Goal: Information Seeking & Learning: Learn about a topic

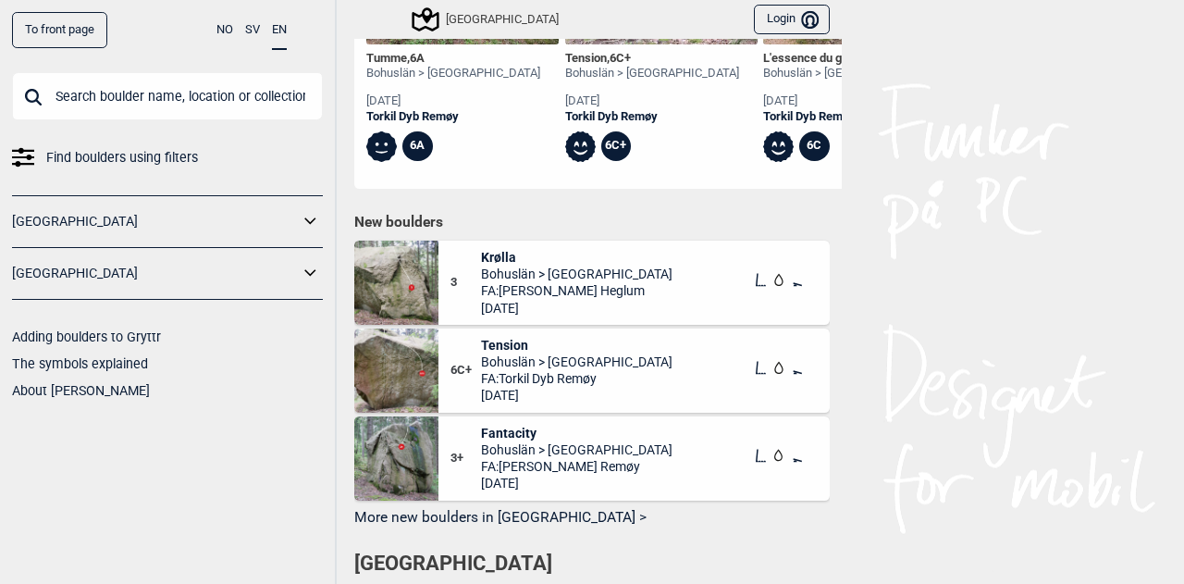
scroll to position [851, 0]
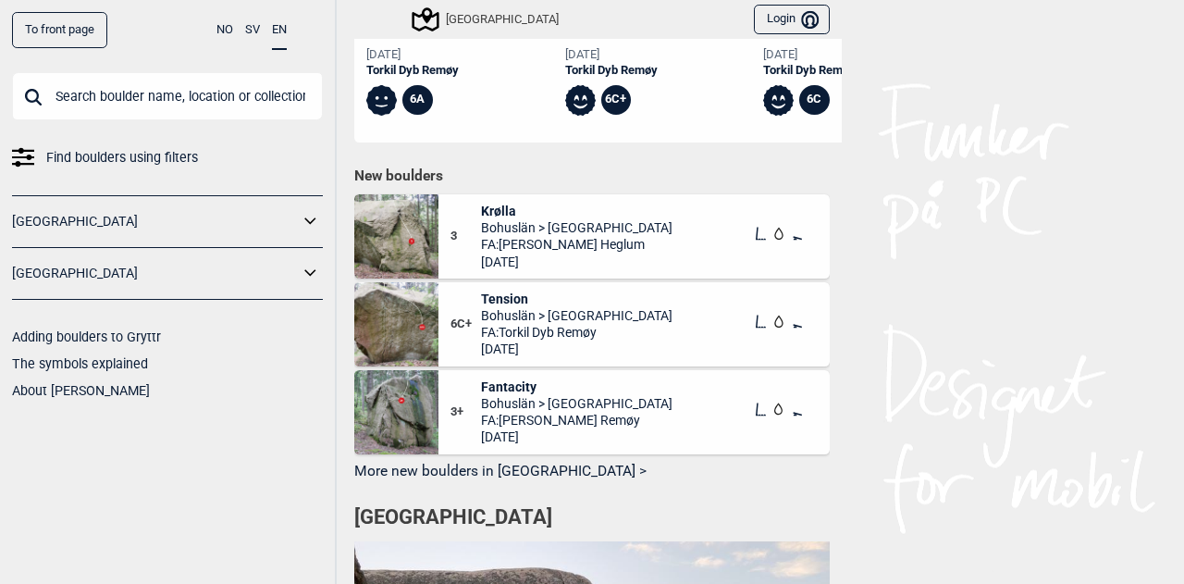
click at [399, 407] on img at bounding box center [396, 412] width 84 height 84
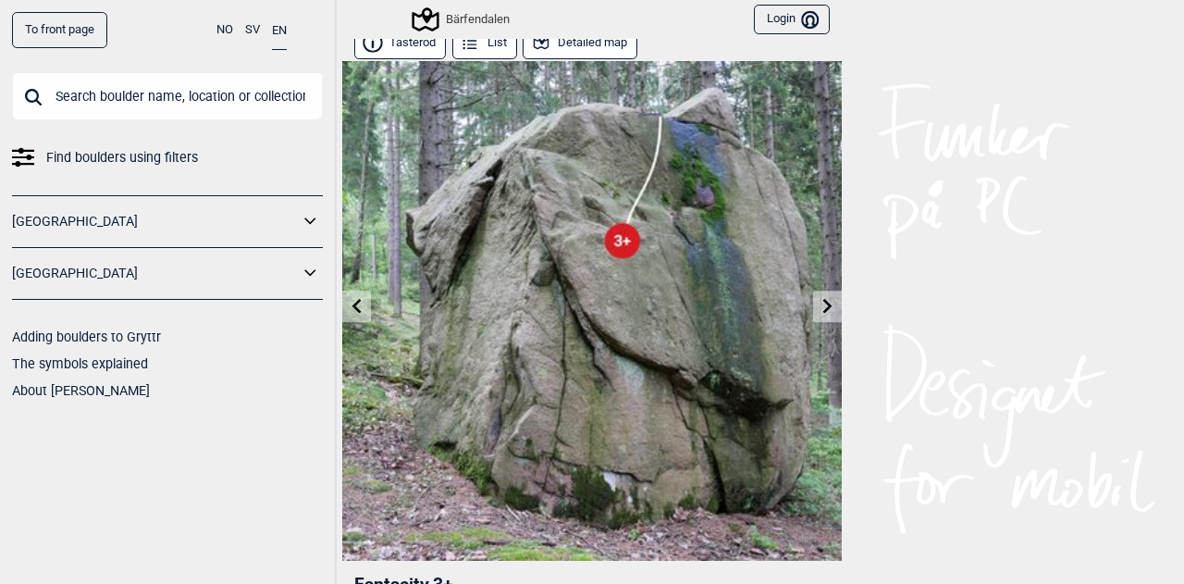
scroll to position [11, 0]
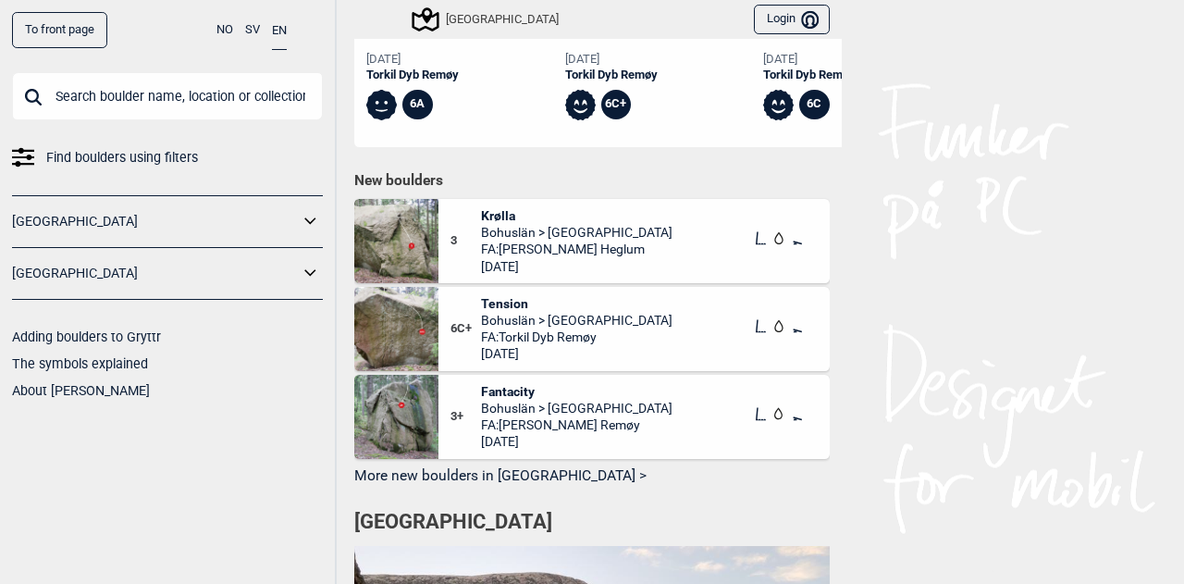
scroll to position [851, 0]
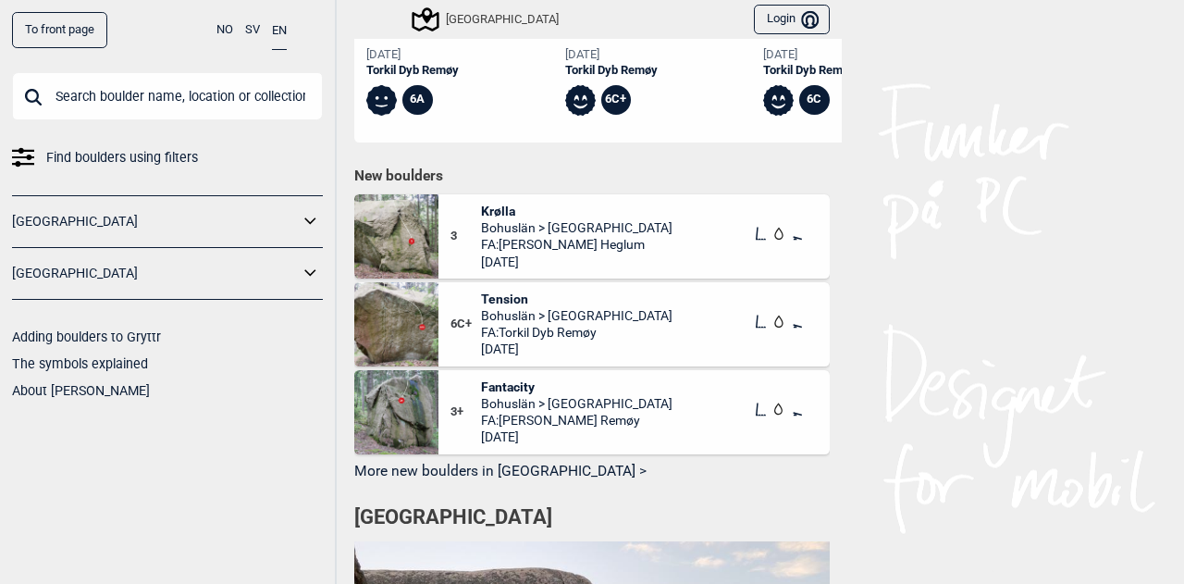
click at [502, 467] on button "More new boulders in [GEOGRAPHIC_DATA] >" at bounding box center [591, 472] width 475 height 29
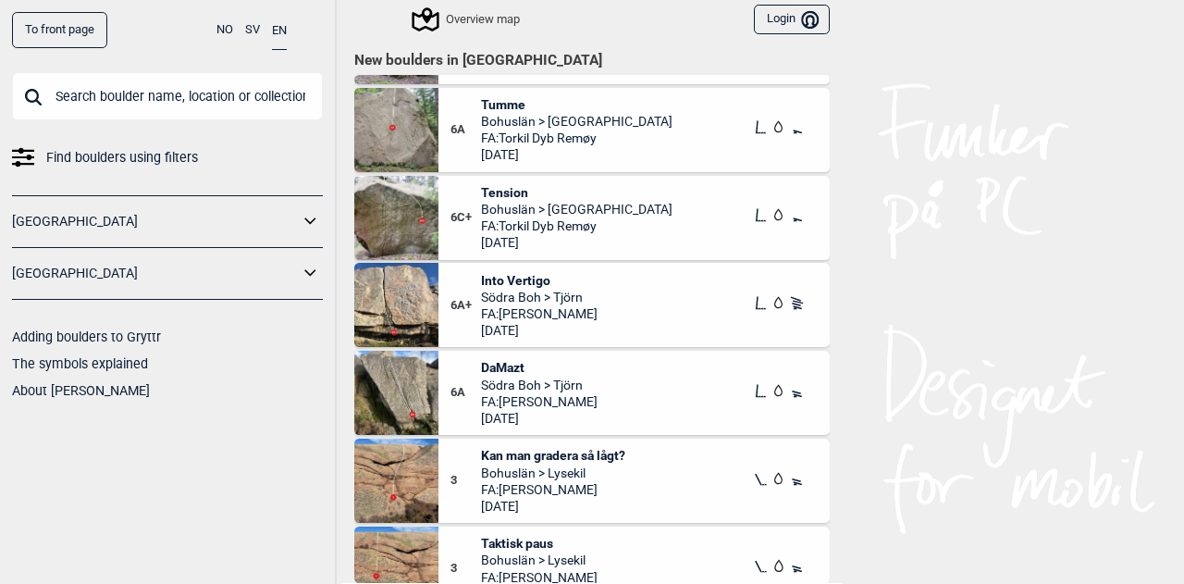
scroll to position [159, 0]
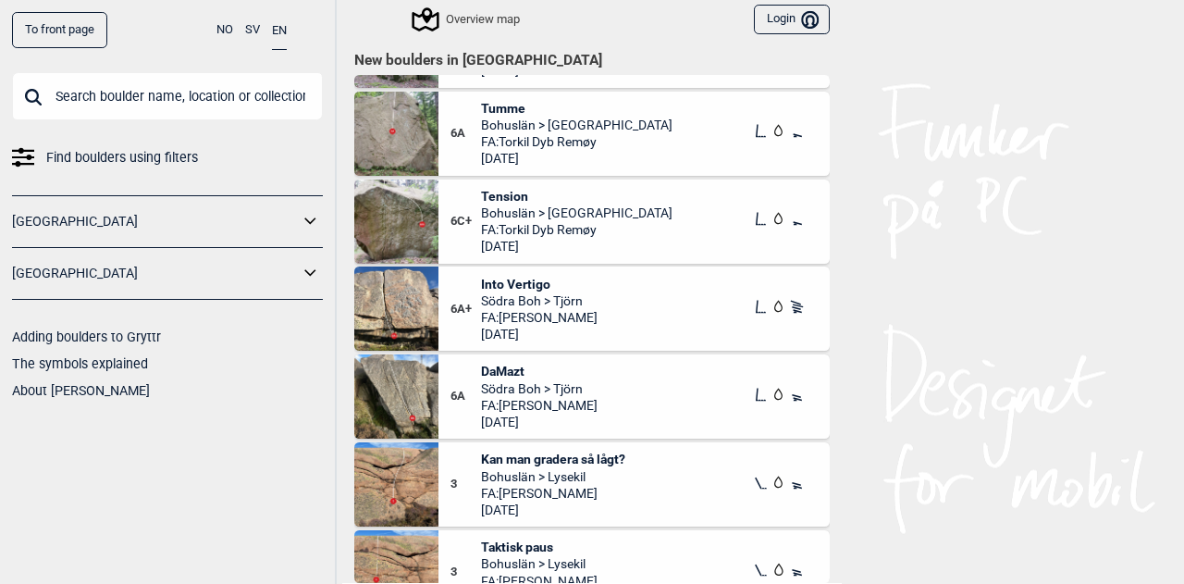
click at [512, 301] on span "Södra Boh > Tjörn" at bounding box center [539, 300] width 117 height 17
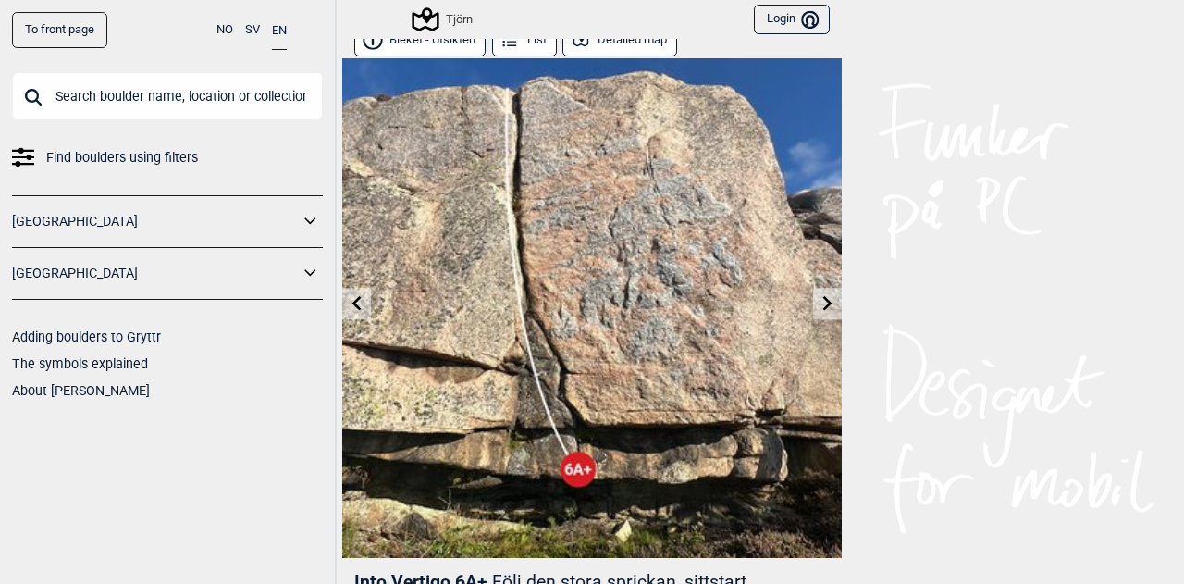
scroll to position [14, 0]
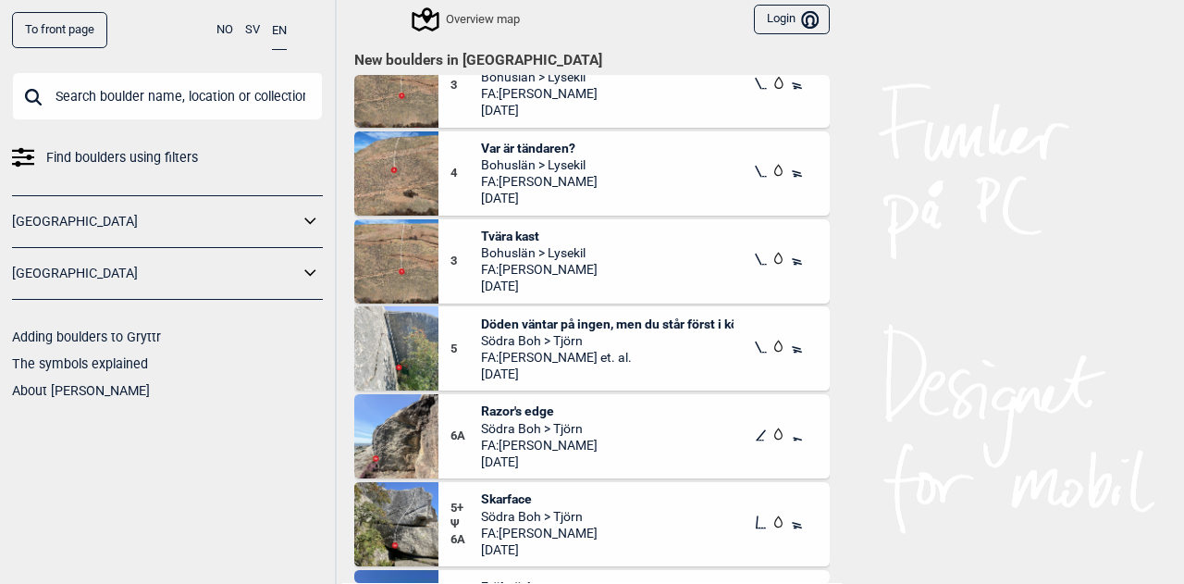
scroll to position [707, 0]
click at [536, 423] on span "Södra Boh > Tjörn" at bounding box center [539, 429] width 117 height 17
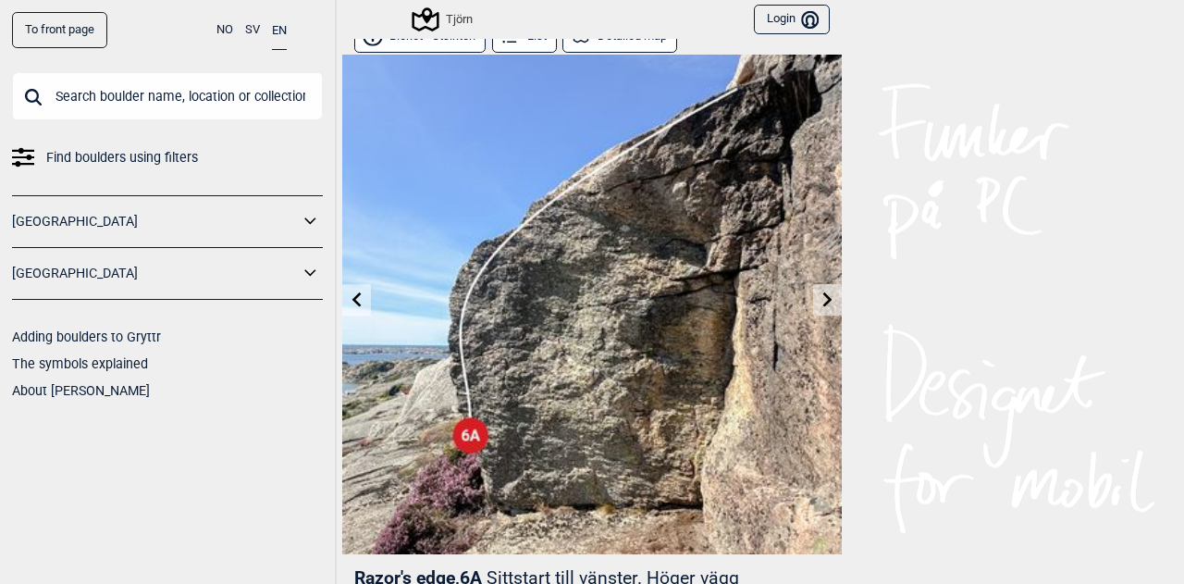
scroll to position [18, 0]
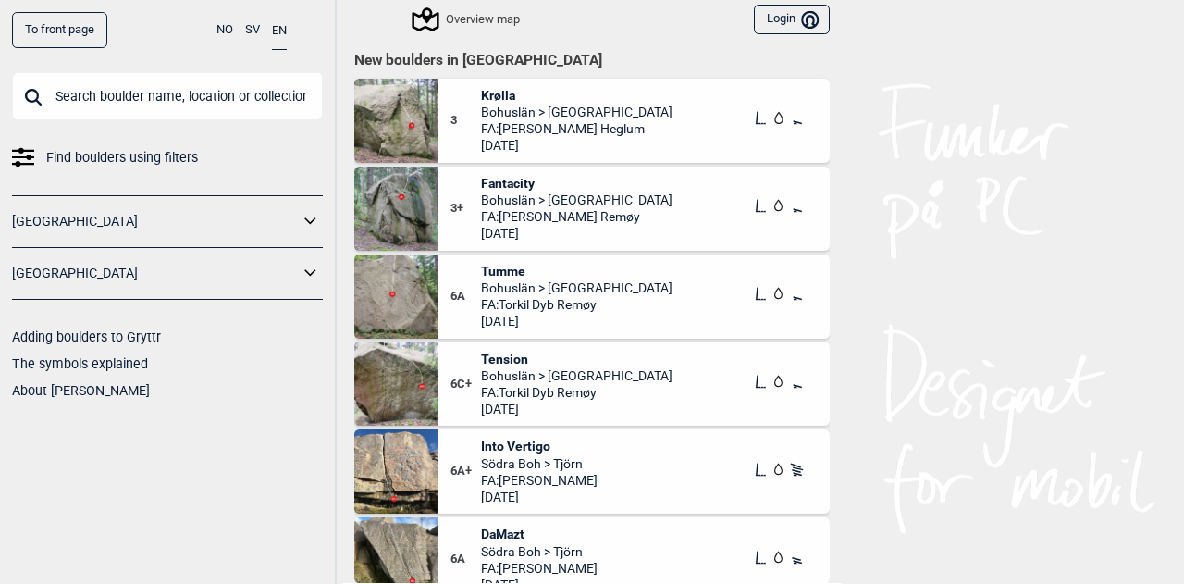
click at [481, 120] on span "FA: [PERSON_NAME] Heglum" at bounding box center [576, 128] width 191 height 17
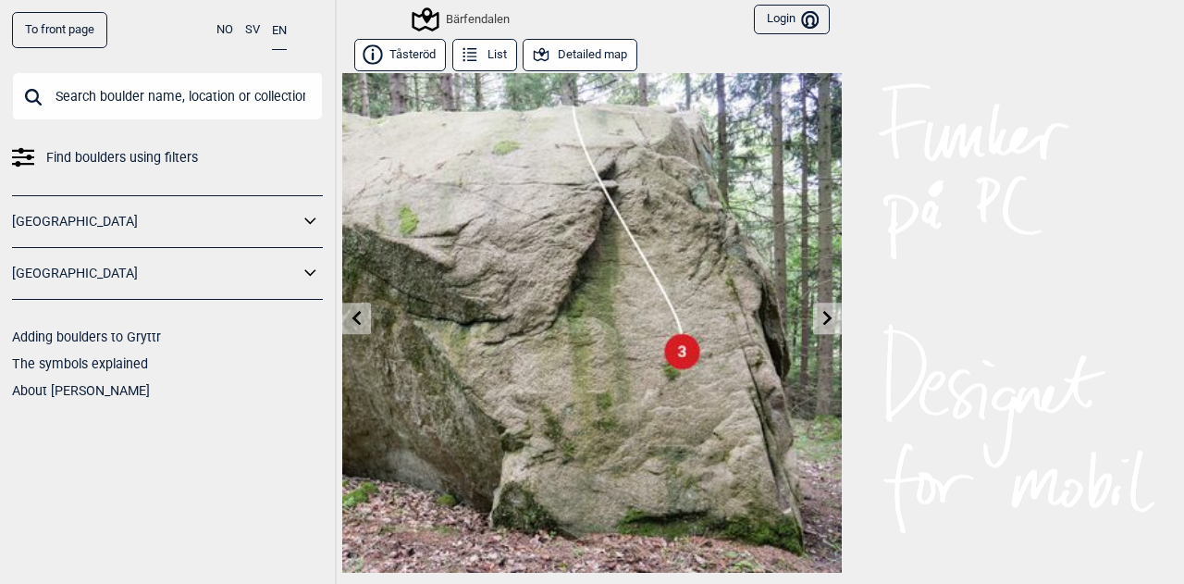
click at [407, 58] on button "Tåsteröd" at bounding box center [400, 55] width 92 height 32
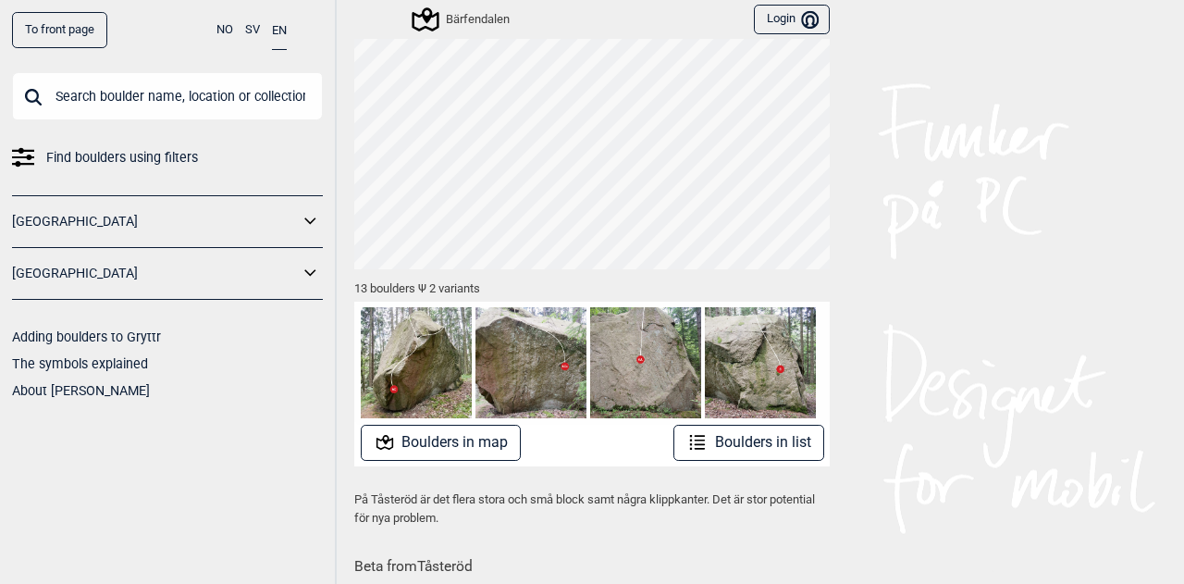
scroll to position [85, 0]
click at [770, 443] on button "Boulders in list" at bounding box center [748, 442] width 151 height 36
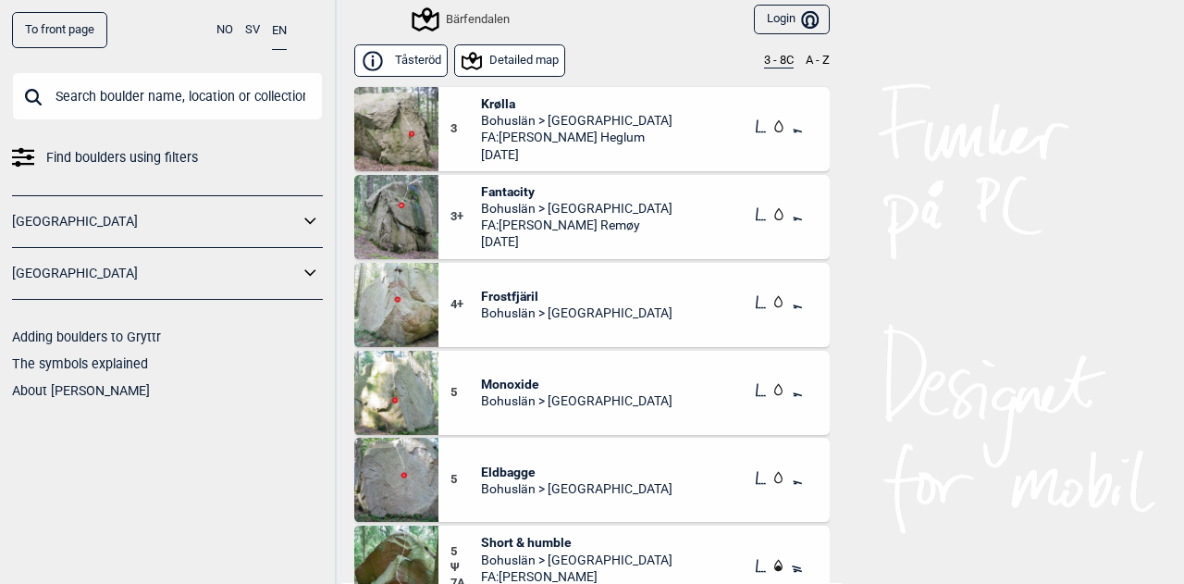
click at [537, 304] on span "Bohuslän > [GEOGRAPHIC_DATA]" at bounding box center [576, 312] width 191 height 17
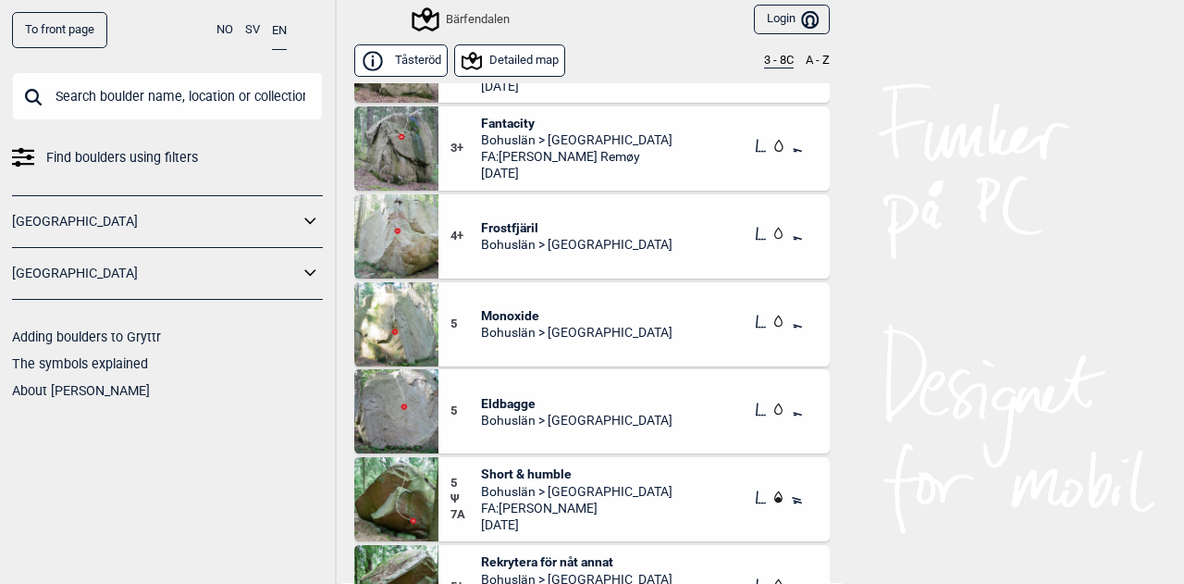
click at [490, 315] on span "Monoxide" at bounding box center [576, 315] width 191 height 17
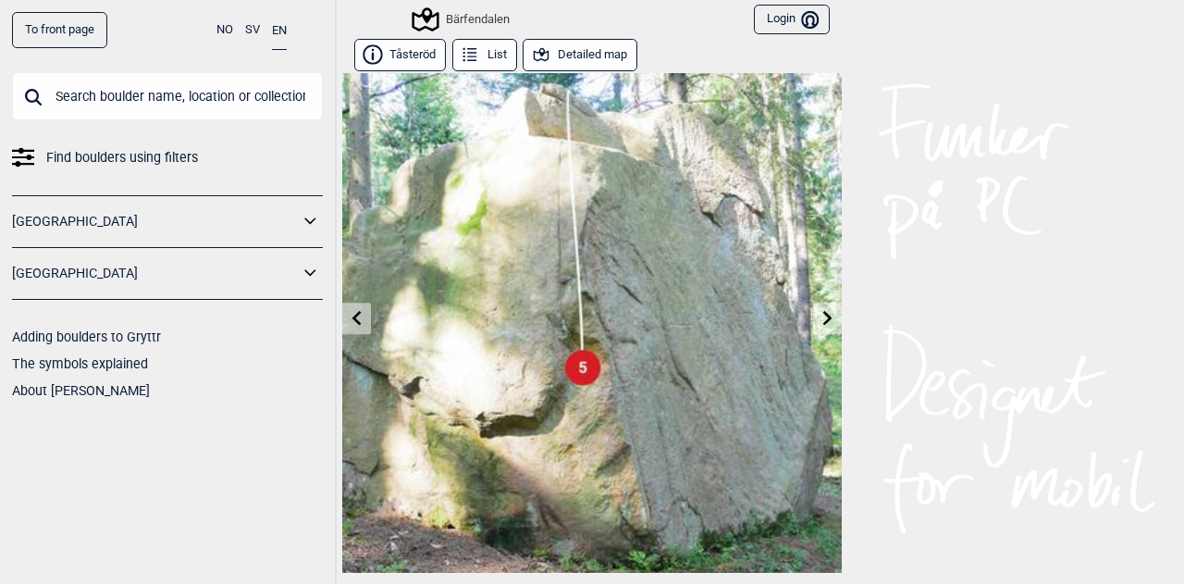
click at [357, 322] on link at bounding box center [356, 318] width 29 height 31
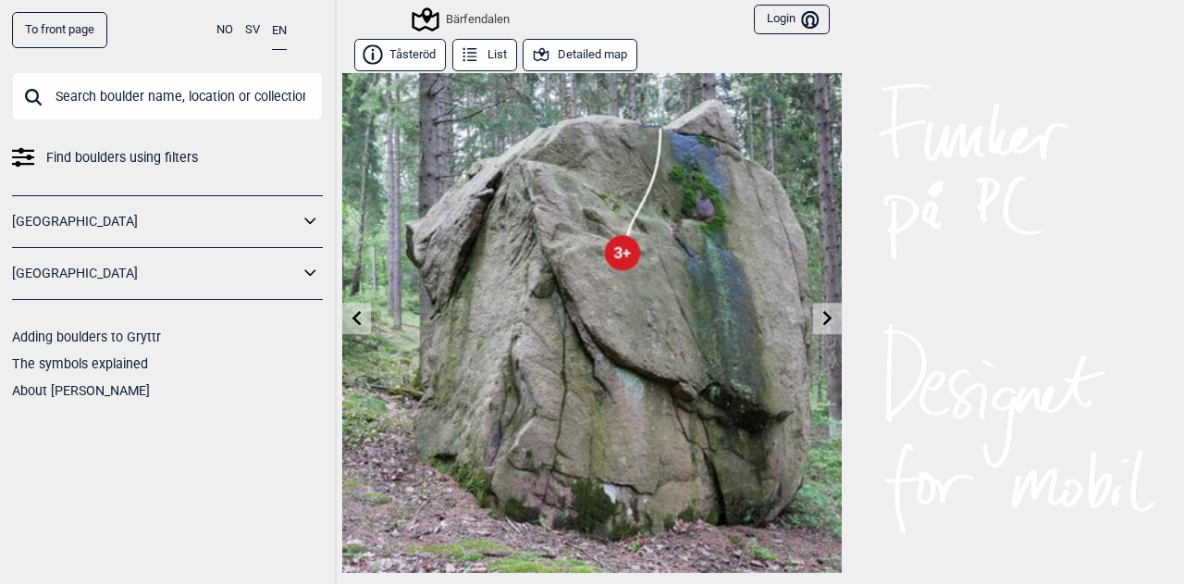
click at [357, 322] on link at bounding box center [356, 318] width 29 height 31
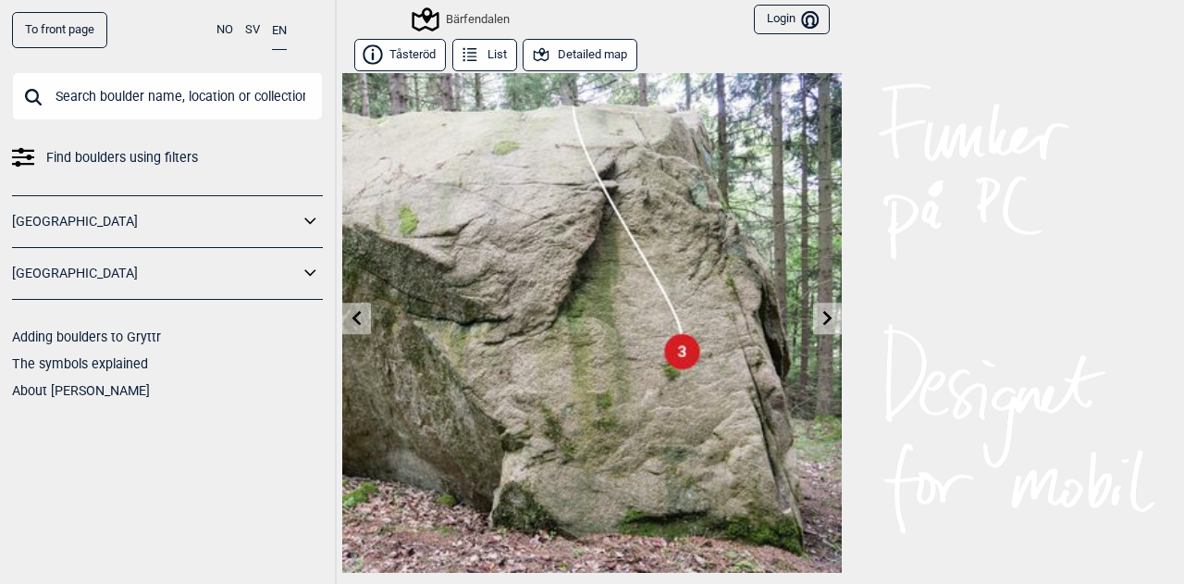
click at [357, 322] on link at bounding box center [356, 318] width 29 height 31
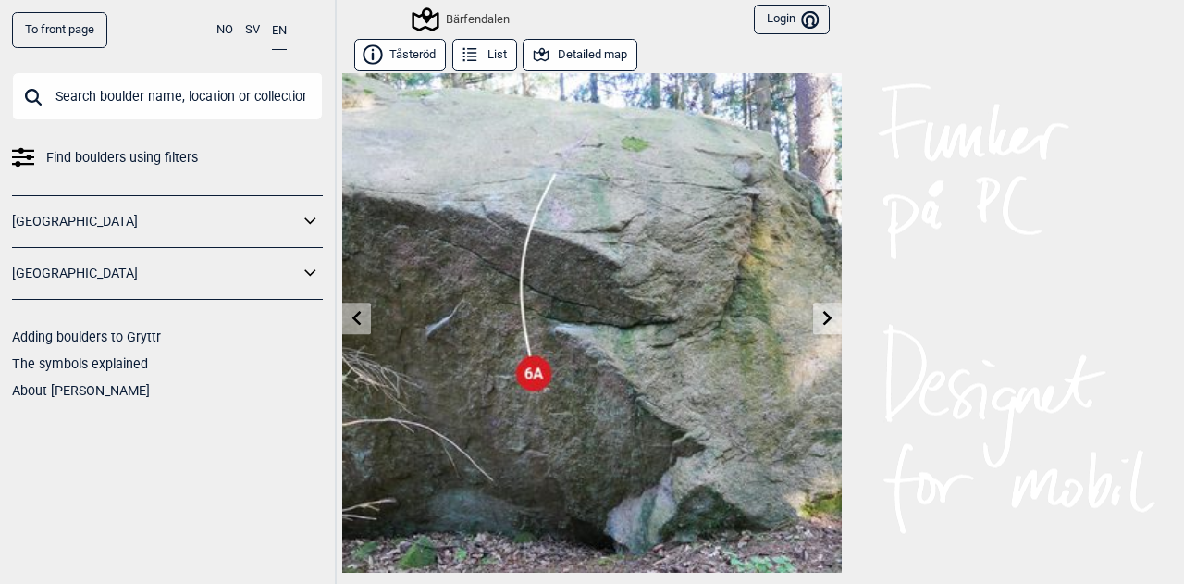
click at [823, 315] on icon at bounding box center [827, 317] width 9 height 15
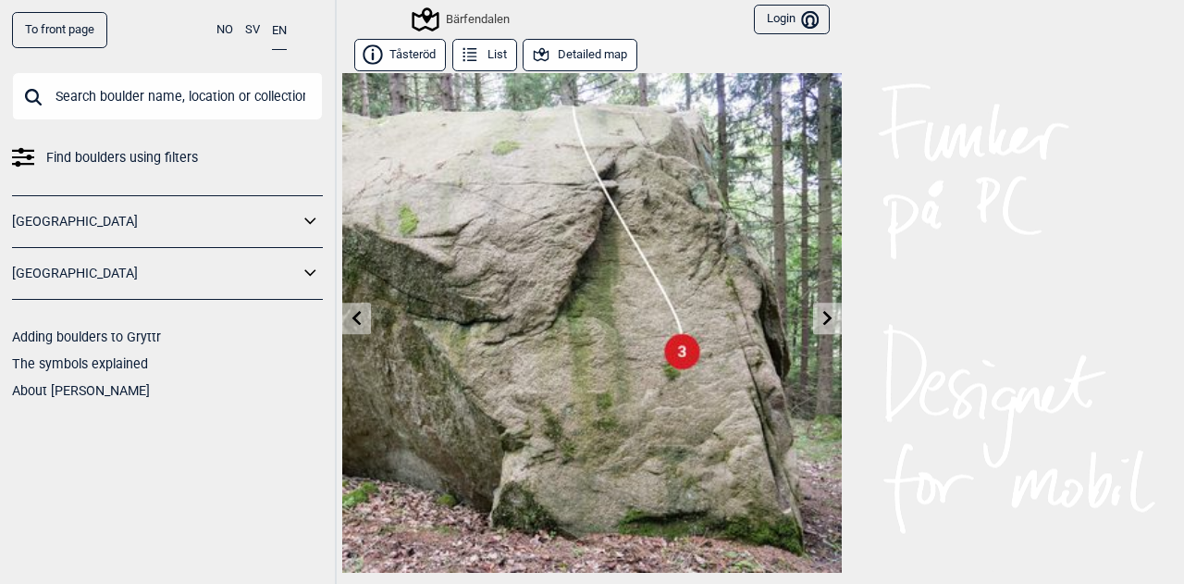
click at [823, 315] on icon at bounding box center [827, 317] width 9 height 15
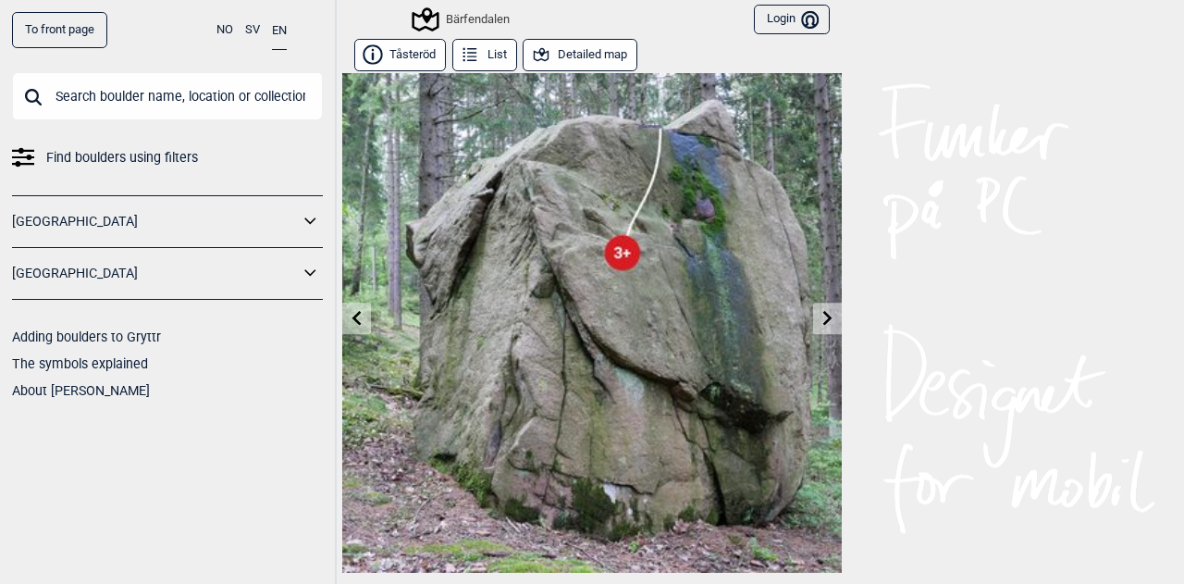
click at [823, 315] on icon at bounding box center [827, 317] width 9 height 15
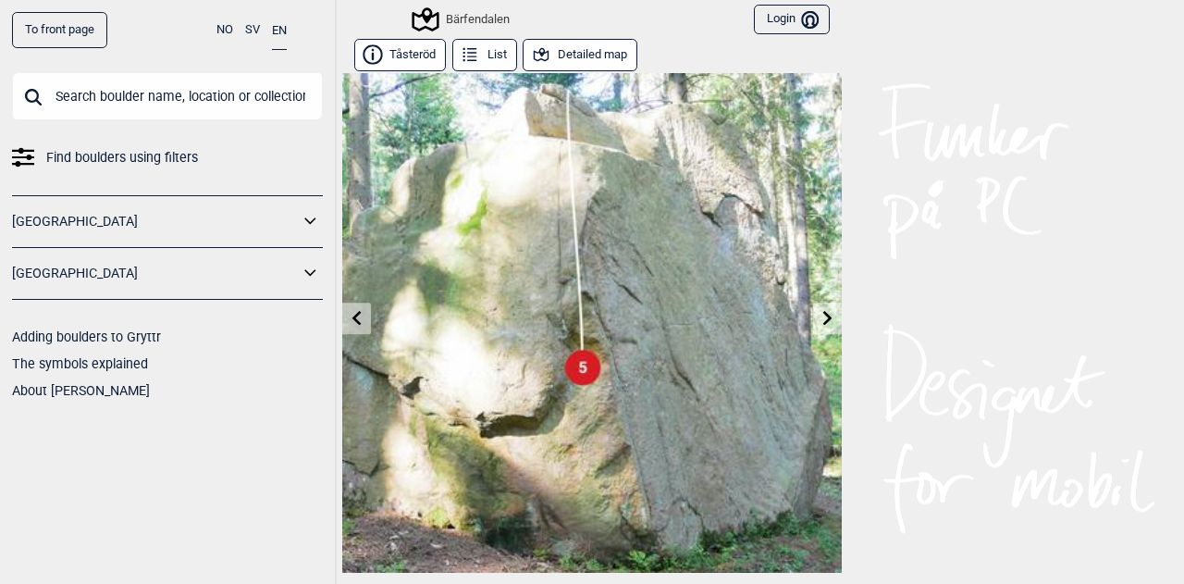
click at [823, 315] on icon at bounding box center [827, 317] width 9 height 15
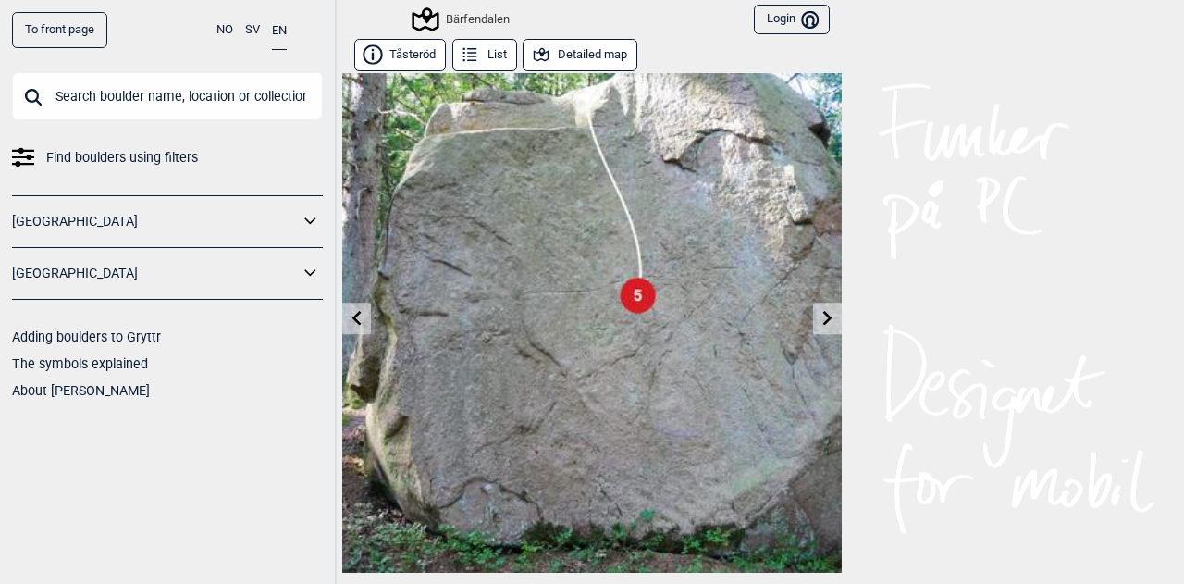
click at [823, 315] on icon at bounding box center [827, 317] width 9 height 15
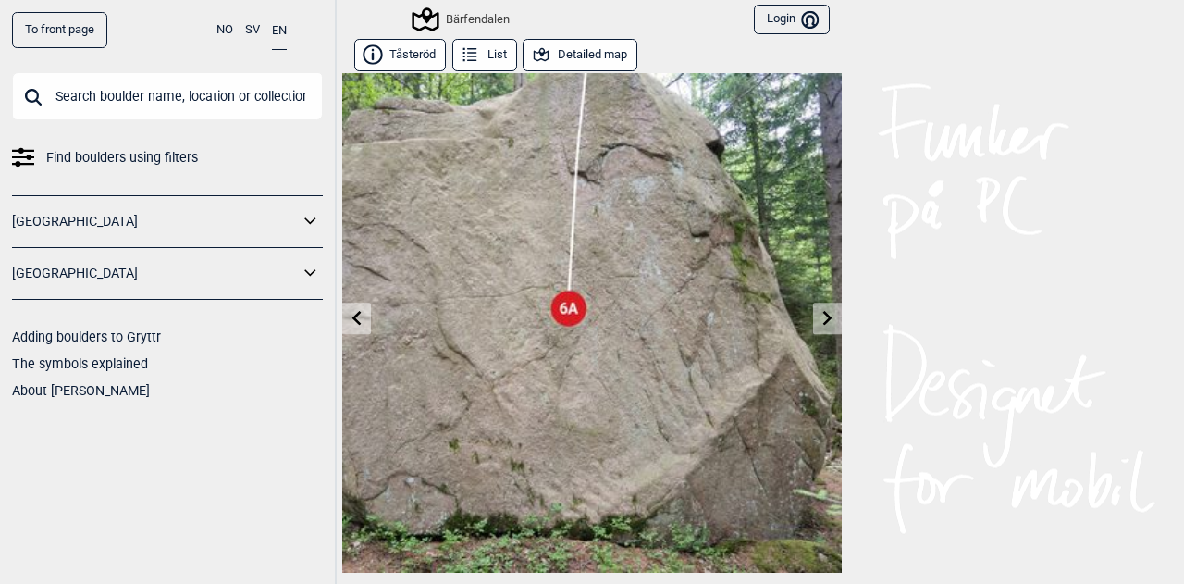
click at [823, 315] on icon at bounding box center [827, 317] width 9 height 15
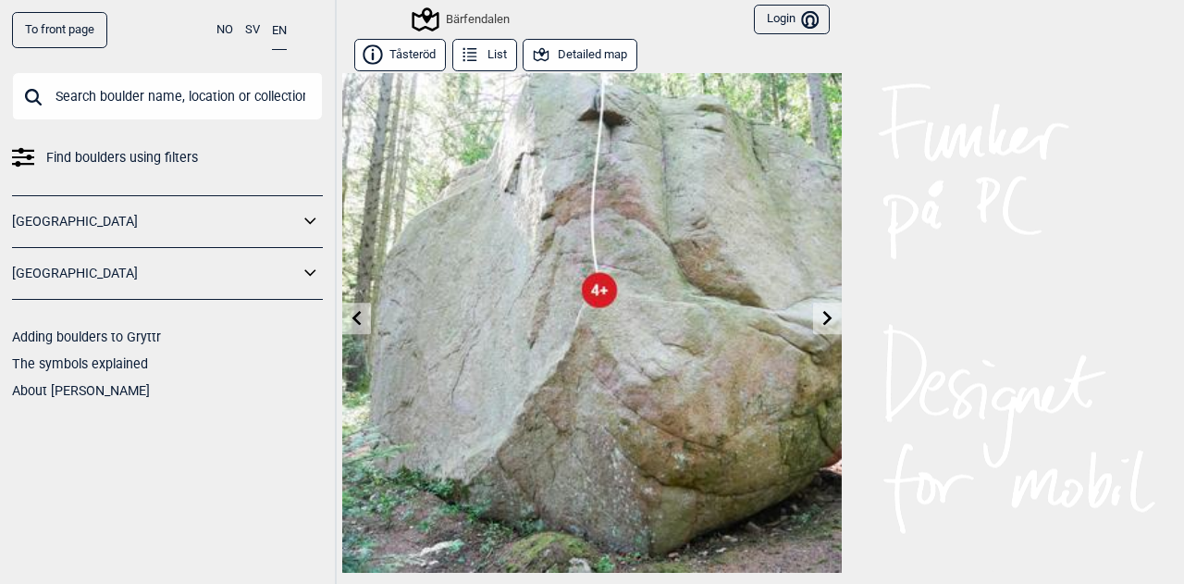
click at [823, 315] on icon at bounding box center [827, 317] width 9 height 15
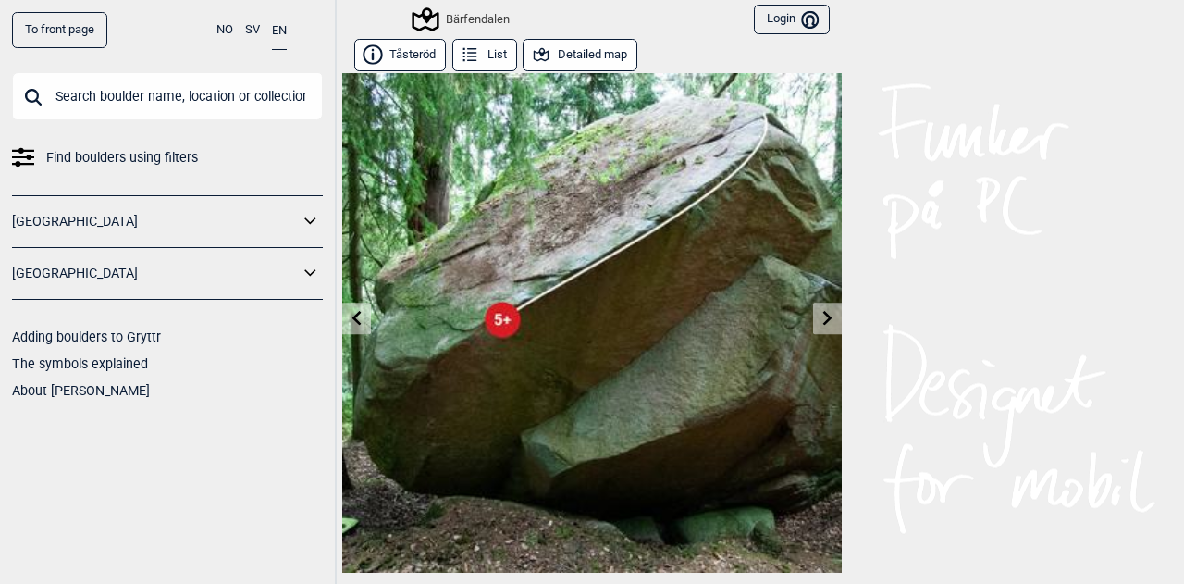
click at [823, 315] on icon at bounding box center [827, 317] width 9 height 15
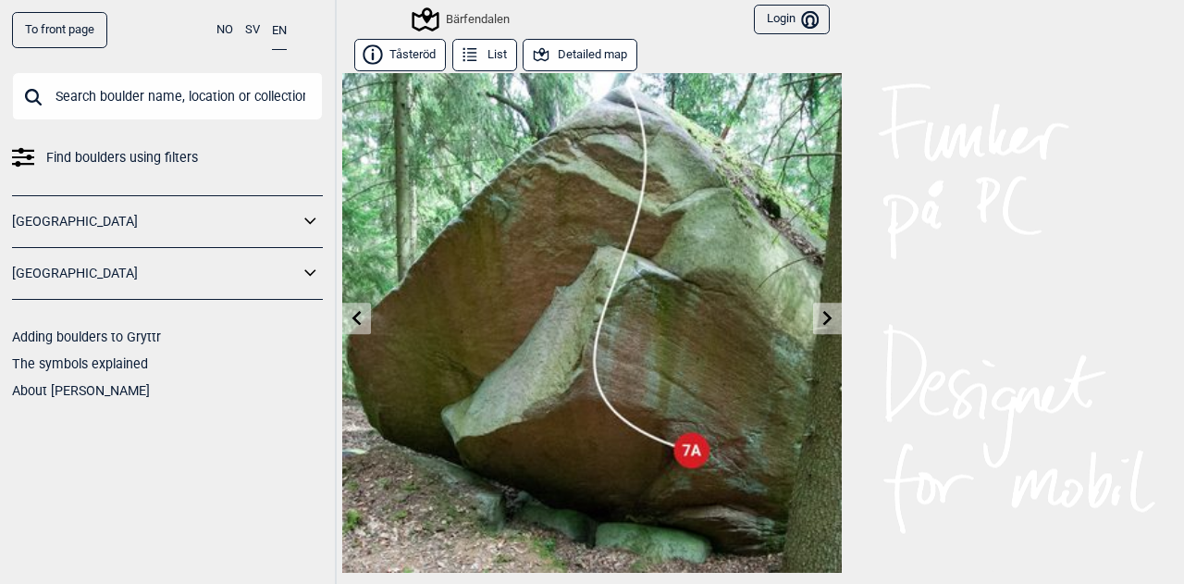
click at [823, 315] on icon at bounding box center [827, 317] width 9 height 15
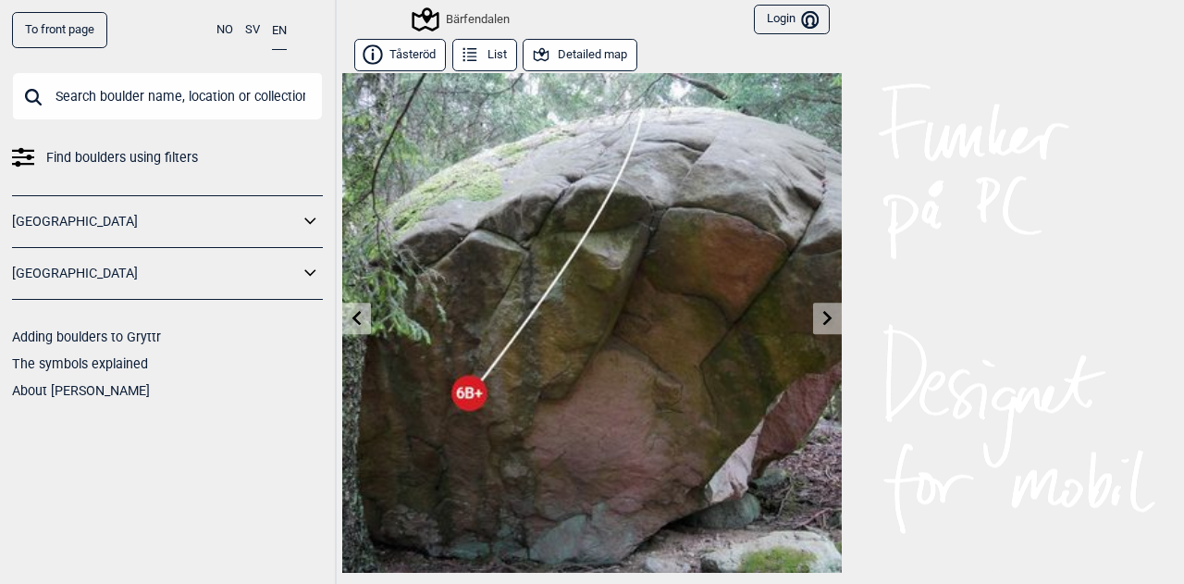
click at [823, 315] on icon at bounding box center [827, 317] width 9 height 15
